Goal: Information Seeking & Learning: Learn about a topic

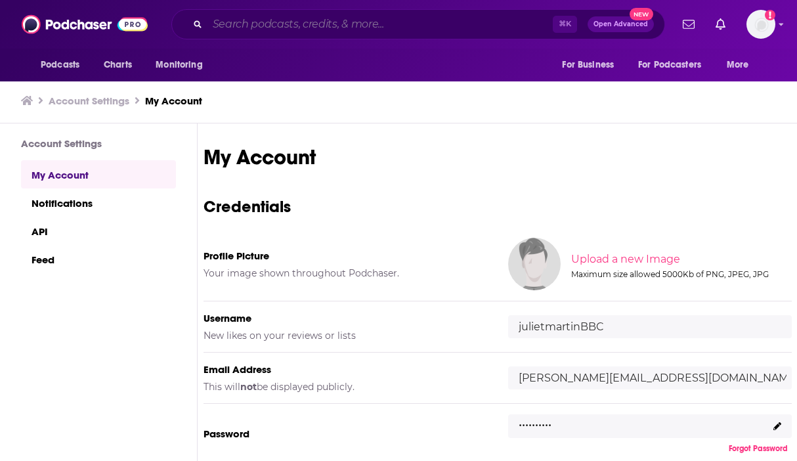
click at [275, 28] on input "Search podcasts, credits, & more..." at bounding box center [380, 24] width 345 height 21
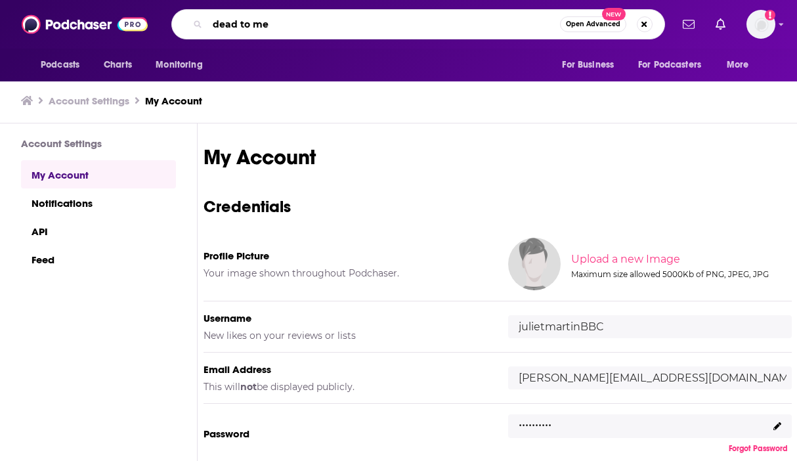
type input "dead to me"
click at [72, 16] on img at bounding box center [85, 24] width 126 height 25
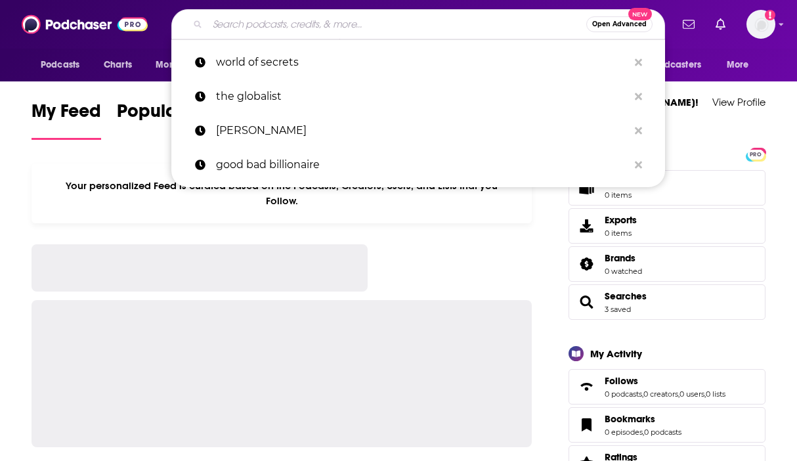
click at [246, 30] on input "Search podcasts, credits, & more..." at bounding box center [397, 24] width 379 height 21
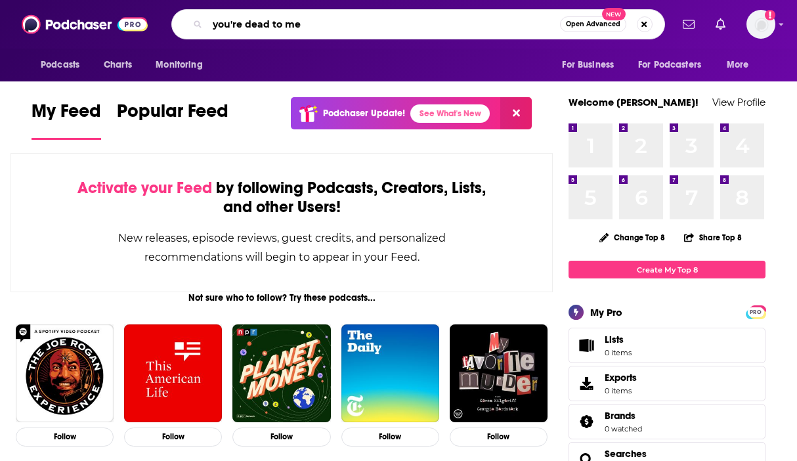
type input "you're dead to me"
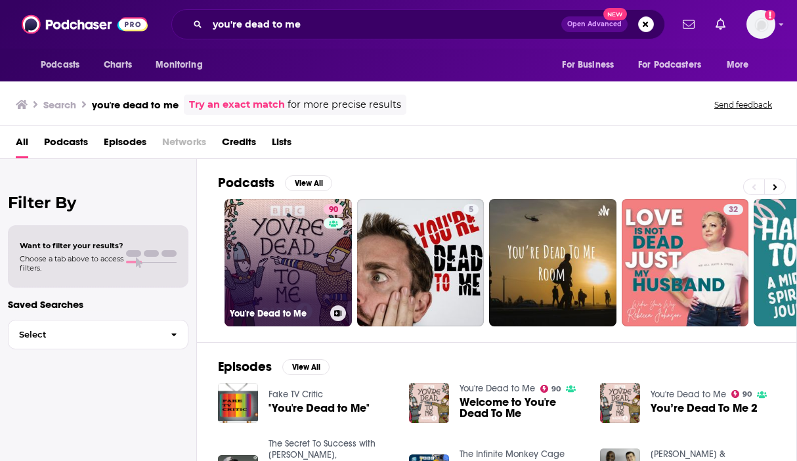
click at [277, 265] on link "90 You're Dead to Me" at bounding box center [288, 262] width 127 height 127
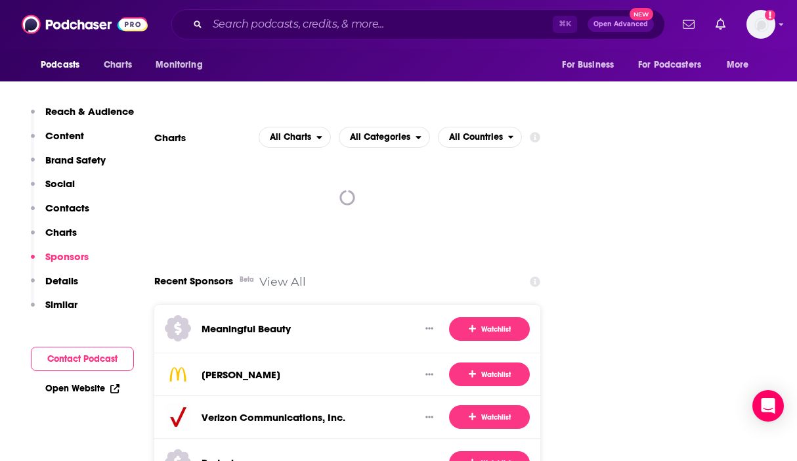
scroll to position [2013, 0]
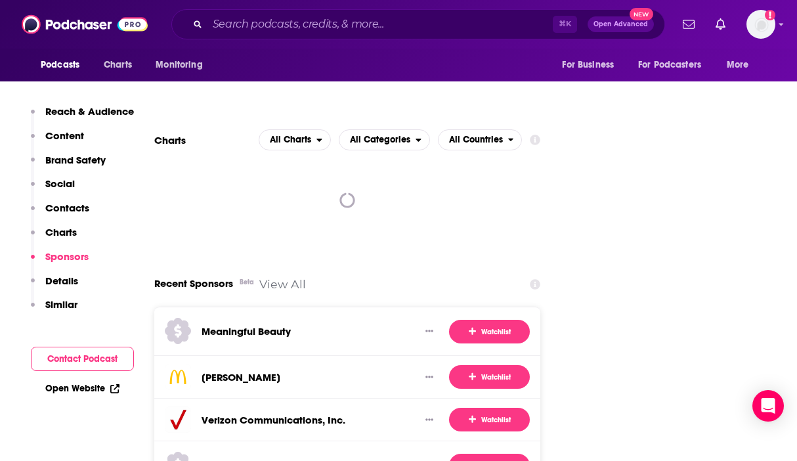
click at [342, 169] on div at bounding box center [347, 200] width 386 height 79
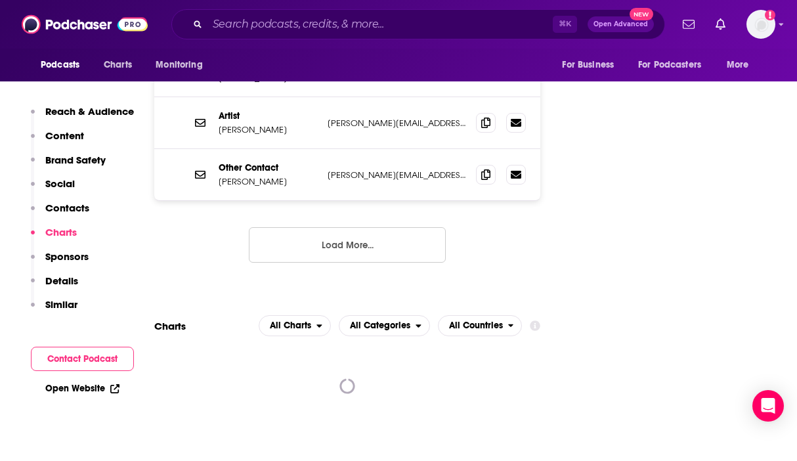
scroll to position [1814, 0]
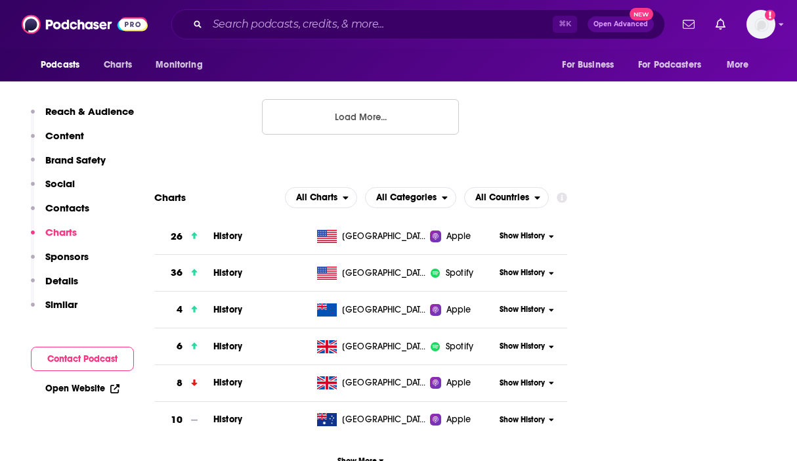
scroll to position [1950, 0]
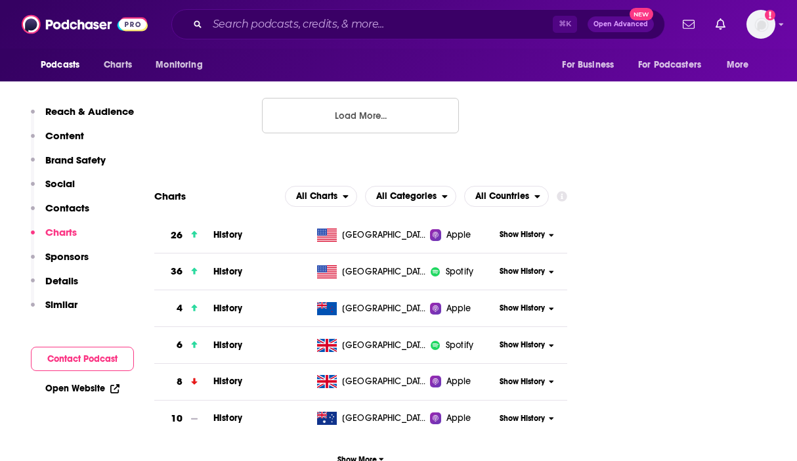
click at [527, 229] on span "Show History" at bounding box center [522, 234] width 45 height 11
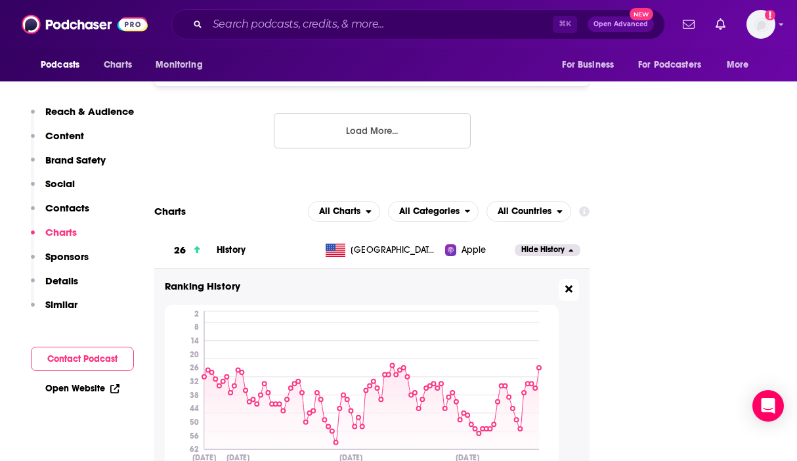
click at [568, 284] on icon at bounding box center [569, 289] width 7 height 11
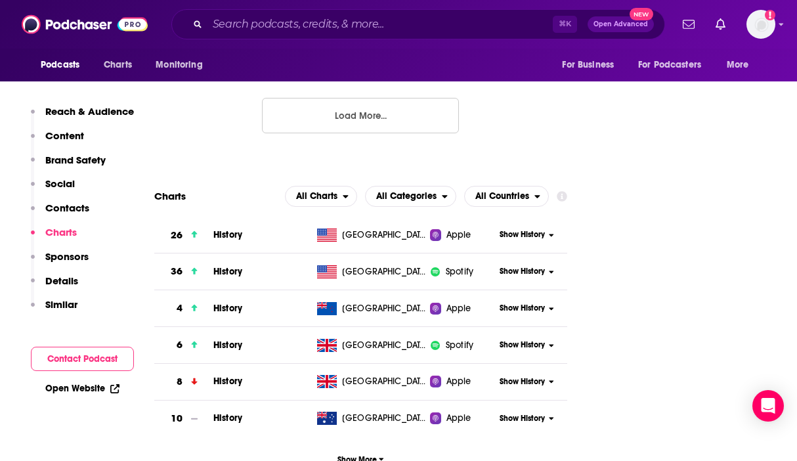
click at [537, 266] on span "Show History" at bounding box center [522, 271] width 45 height 11
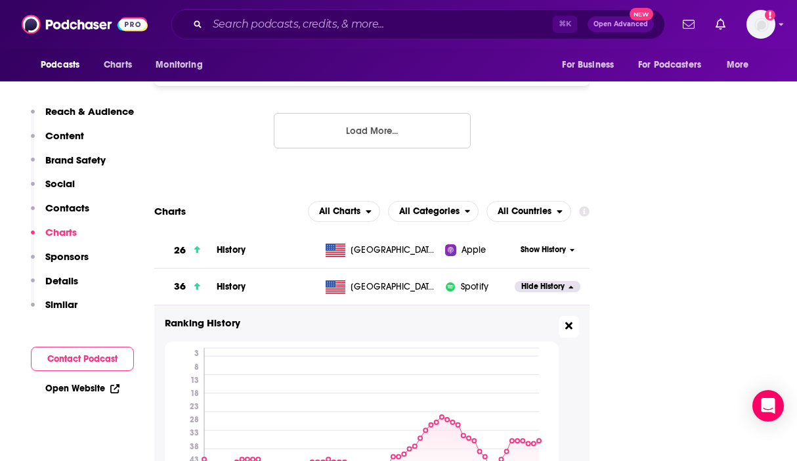
click at [569, 321] on icon at bounding box center [569, 326] width 7 height 11
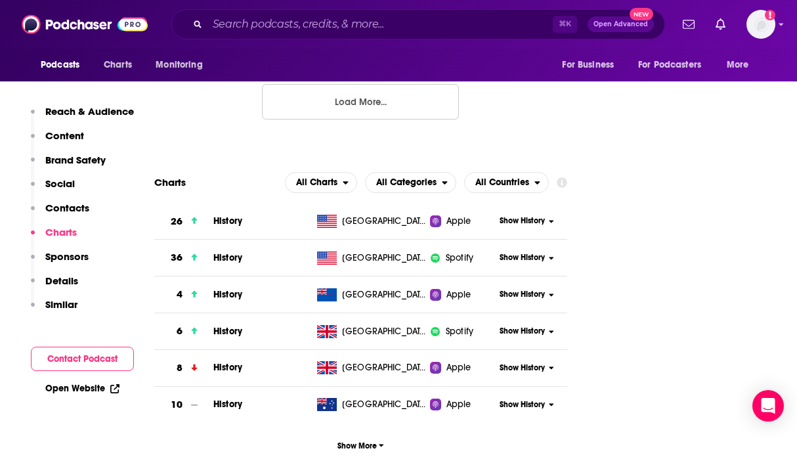
scroll to position [1968, 0]
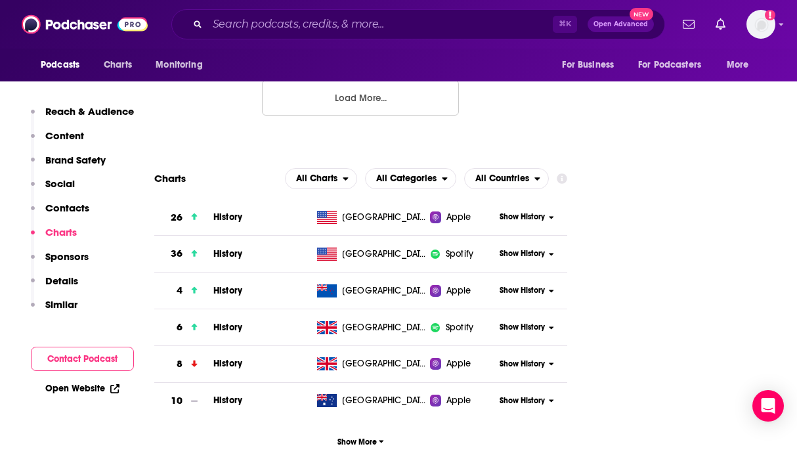
click at [541, 285] on span "Show History" at bounding box center [522, 290] width 45 height 11
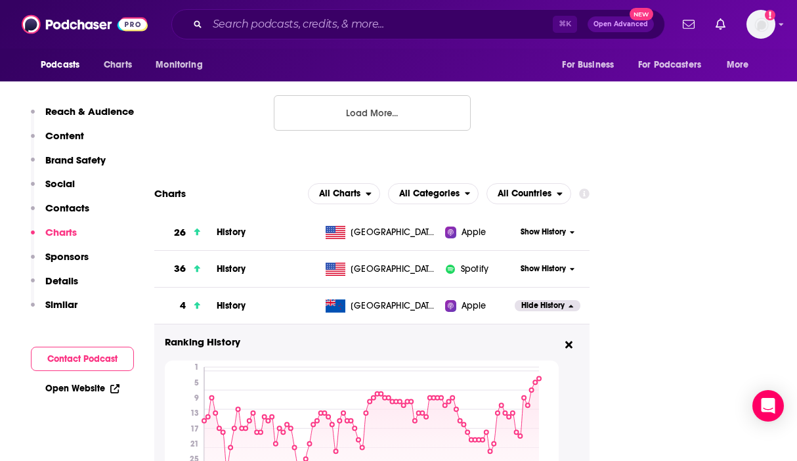
scroll to position [2003, 0]
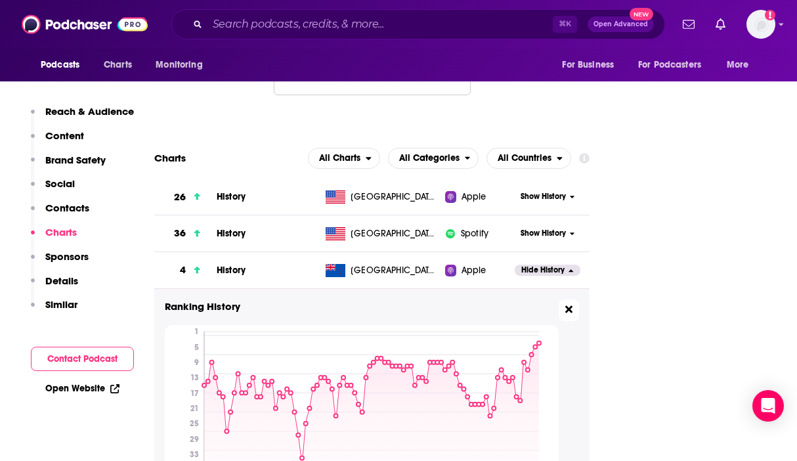
click at [572, 306] on icon at bounding box center [569, 309] width 7 height 7
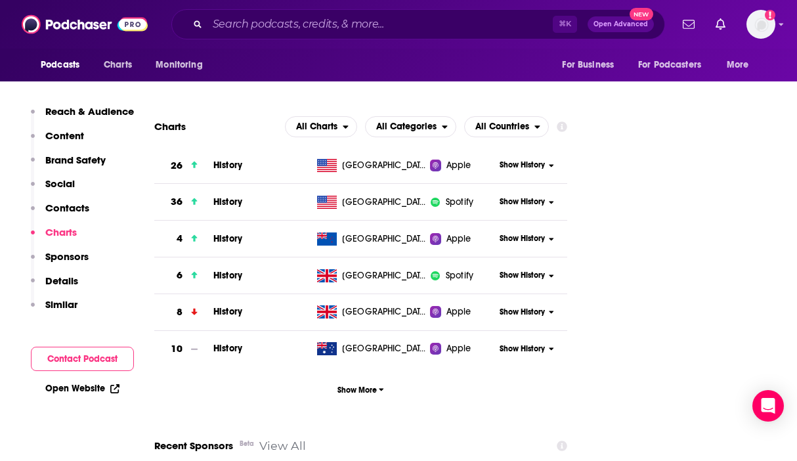
scroll to position [2024, 0]
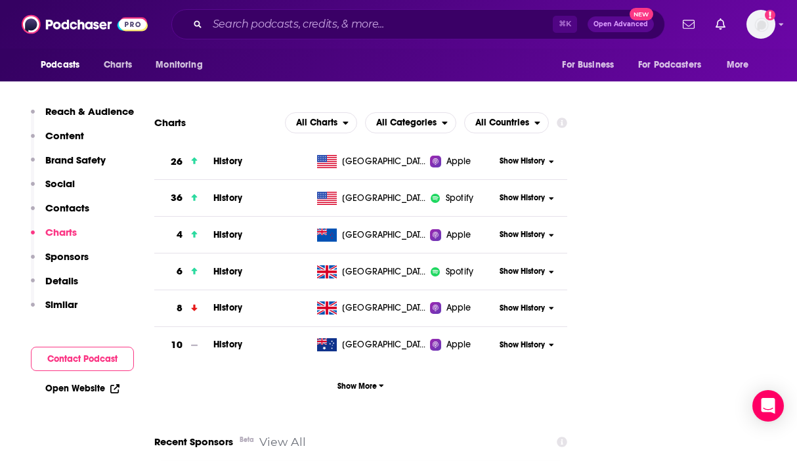
click at [535, 340] on span "Show History" at bounding box center [522, 345] width 45 height 11
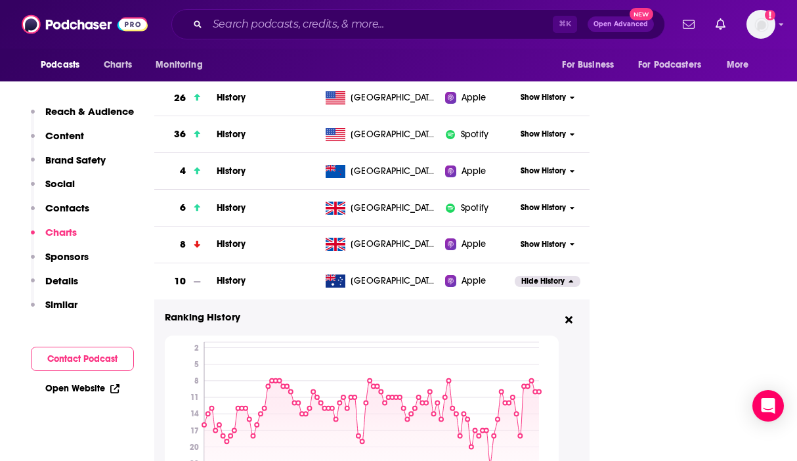
scroll to position [2103, 0]
click at [570, 309] on button at bounding box center [569, 320] width 20 height 22
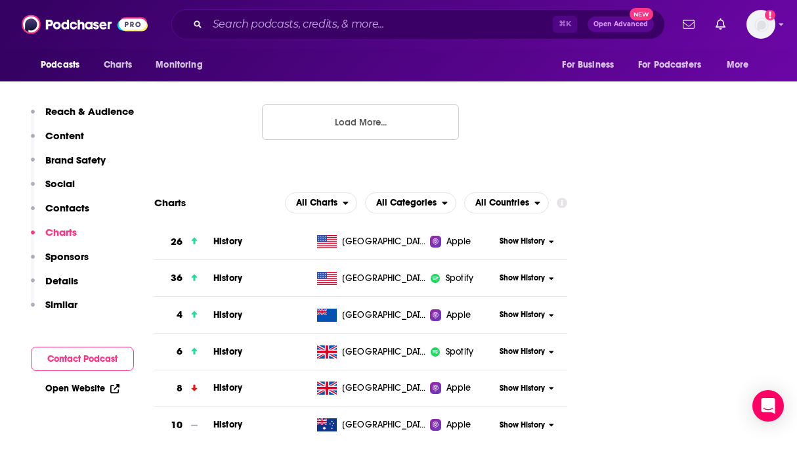
scroll to position [1889, 0]
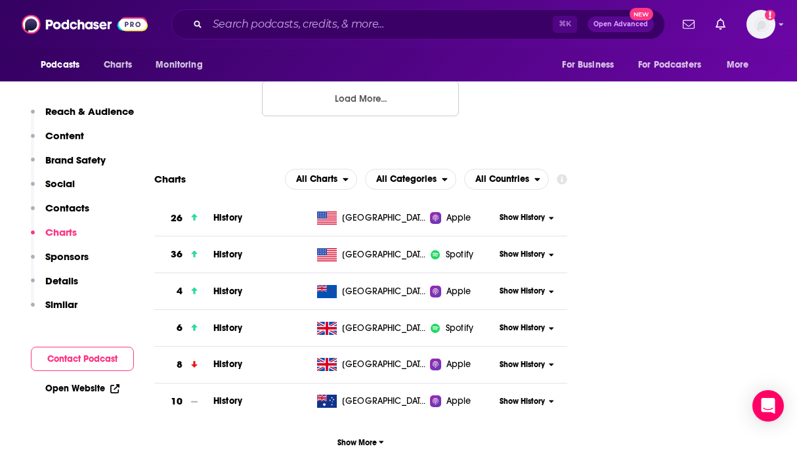
scroll to position [1974, 0]
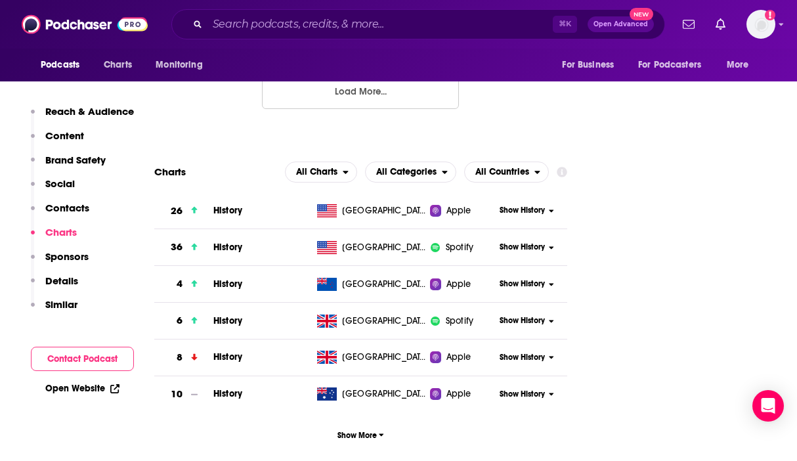
click at [541, 242] on span "Show History" at bounding box center [522, 247] width 45 height 11
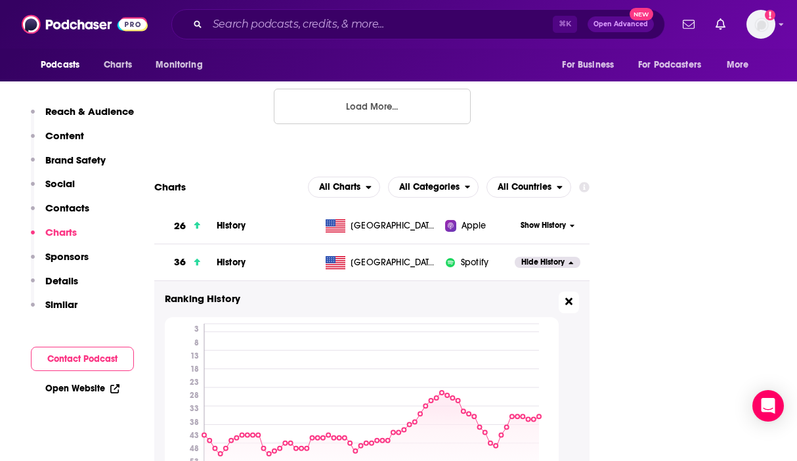
click at [571, 296] on icon at bounding box center [569, 301] width 7 height 11
